Goal: Transaction & Acquisition: Purchase product/service

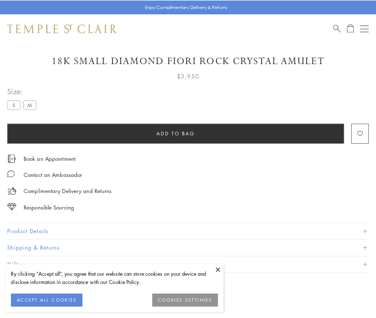
scroll to position [42, 0]
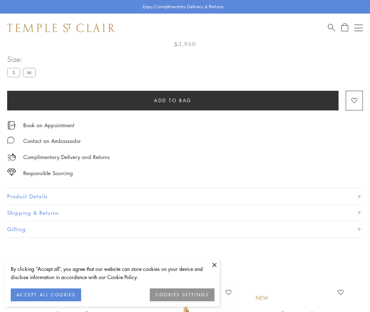
click at [173, 100] on span "Add to bag" at bounding box center [173, 101] width 38 height 8
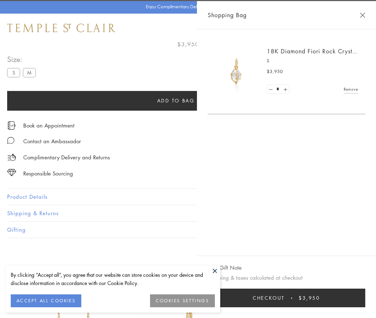
click at [365, 298] on button "Checkout $3,950" at bounding box center [286, 297] width 157 height 19
